Goal: Task Accomplishment & Management: Manage account settings

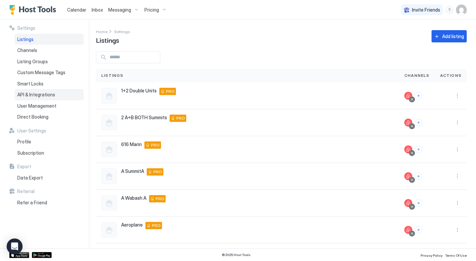
click at [29, 99] on div "API & Integrations" at bounding box center [49, 94] width 69 height 11
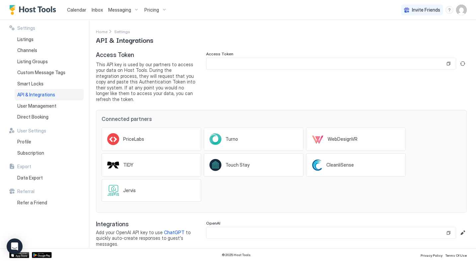
scroll to position [0, 0]
click at [219, 73] on div "Access Token" at bounding box center [336, 76] width 260 height 51
click at [218, 66] on input "Input Field" at bounding box center [325, 63] width 238 height 11
click at [463, 64] on button "Generate new token" at bounding box center [462, 63] width 8 height 8
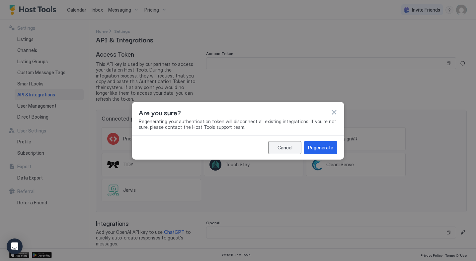
click at [278, 143] on button "Cancel" at bounding box center [284, 147] width 33 height 13
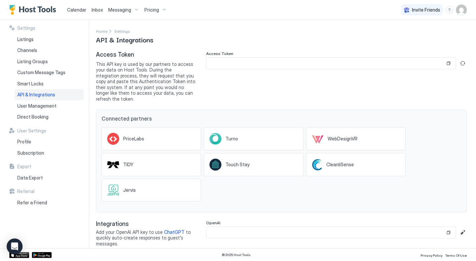
click at [201, 210] on div "Access Token This API key is used by our partners to access your data on Host T…" at bounding box center [281, 149] width 370 height 196
click at [31, 95] on span "API & Integrations" at bounding box center [36, 95] width 38 height 6
click at [450, 64] on button "Copy" at bounding box center [448, 63] width 7 height 7
click at [27, 11] on img "Host Tools Logo" at bounding box center [34, 10] width 50 height 10
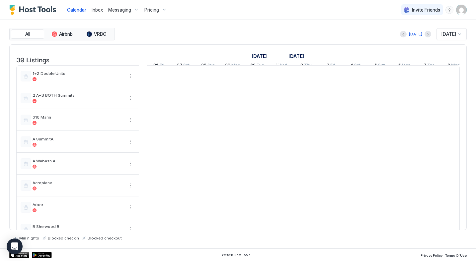
scroll to position [0, 369]
click at [460, 10] on img "User profile" at bounding box center [461, 10] width 11 height 11
click at [401, 38] on span "Settings" at bounding box center [401, 37] width 18 height 6
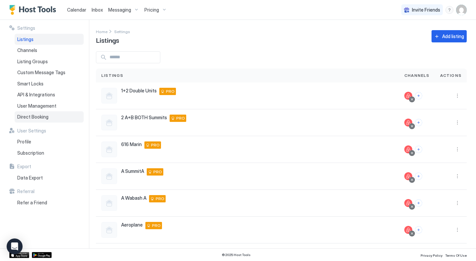
click at [33, 118] on span "Direct Booking" at bounding box center [32, 117] width 31 height 6
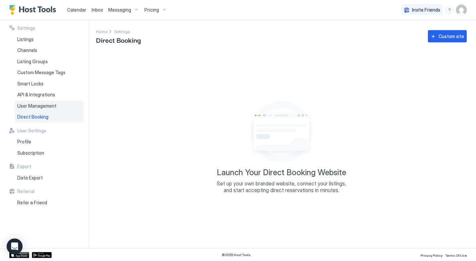
click at [30, 104] on span "User Management" at bounding box center [36, 106] width 39 height 6
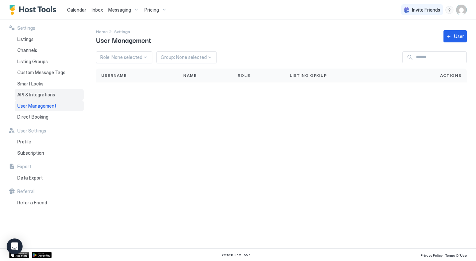
click at [31, 95] on span "API & Integrations" at bounding box center [36, 95] width 38 height 6
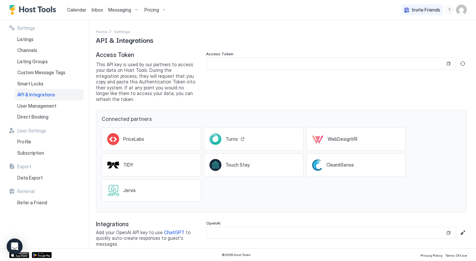
click at [245, 137] on div "Turno" at bounding box center [254, 139] width 100 height 23
click at [243, 66] on input "Input Field" at bounding box center [325, 63] width 238 height 11
click at [30, 12] on img "Host Tools Logo" at bounding box center [34, 10] width 50 height 10
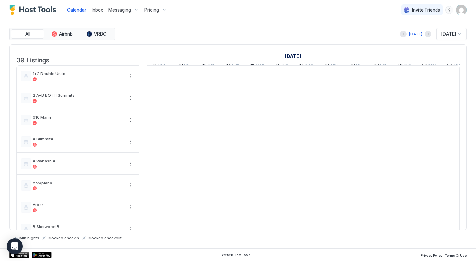
scroll to position [0, 369]
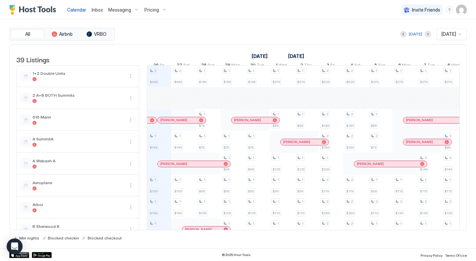
click at [462, 11] on img "User profile" at bounding box center [461, 10] width 11 height 11
click at [402, 38] on span "Settings" at bounding box center [401, 37] width 18 height 6
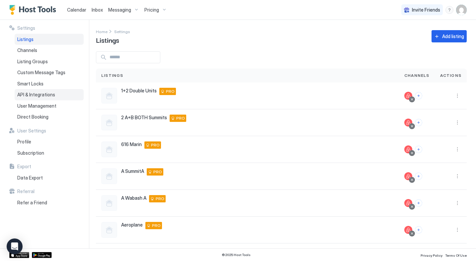
click at [37, 96] on span "API & Integrations" at bounding box center [36, 95] width 38 height 6
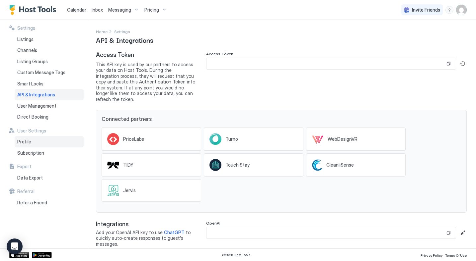
click at [28, 143] on span "Profile" at bounding box center [24, 142] width 14 height 6
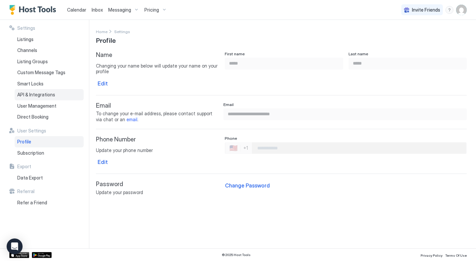
click at [31, 94] on span "API & Integrations" at bounding box center [36, 95] width 38 height 6
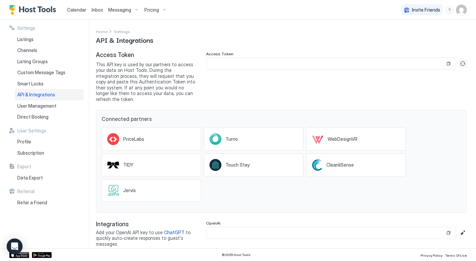
click at [462, 64] on button "Generate new token" at bounding box center [462, 64] width 8 height 8
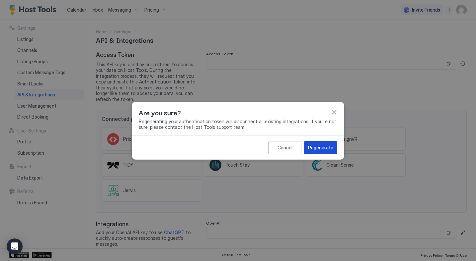
click at [321, 150] on div "Regenerate" at bounding box center [320, 147] width 25 height 7
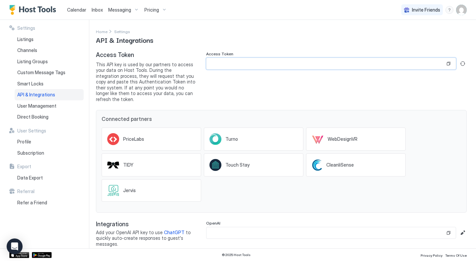
click at [296, 66] on input "Input Field" at bounding box center [325, 63] width 238 height 11
click at [450, 63] on button "Copy" at bounding box center [448, 63] width 7 height 7
click at [29, 12] on img "Host Tools Logo" at bounding box center [34, 10] width 50 height 10
